Goal: Find contact information: Find contact information

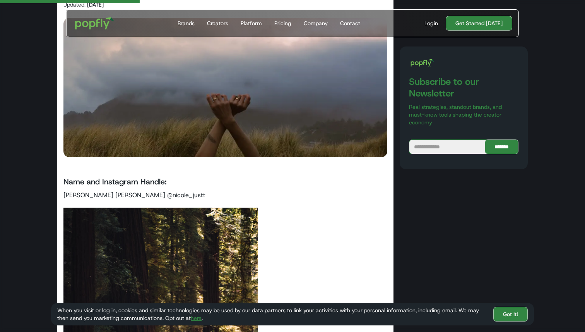
scroll to position [77, 0]
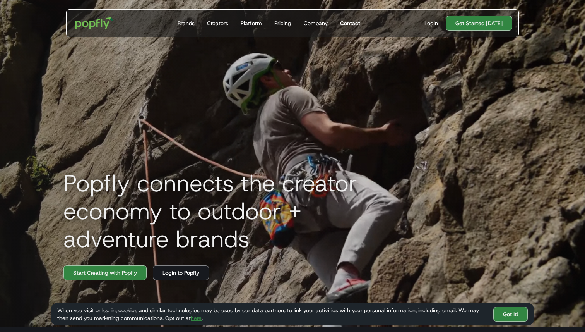
click at [349, 19] on div "Contact" at bounding box center [350, 23] width 20 height 8
